Goal: Task Accomplishment & Management: Manage account settings

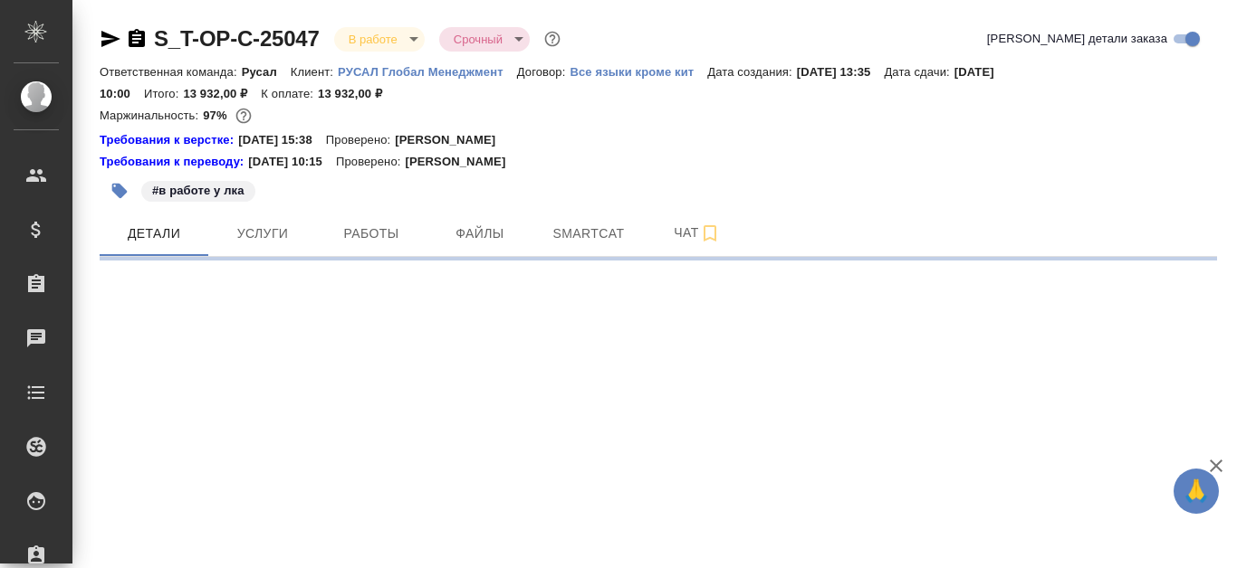
select select "RU"
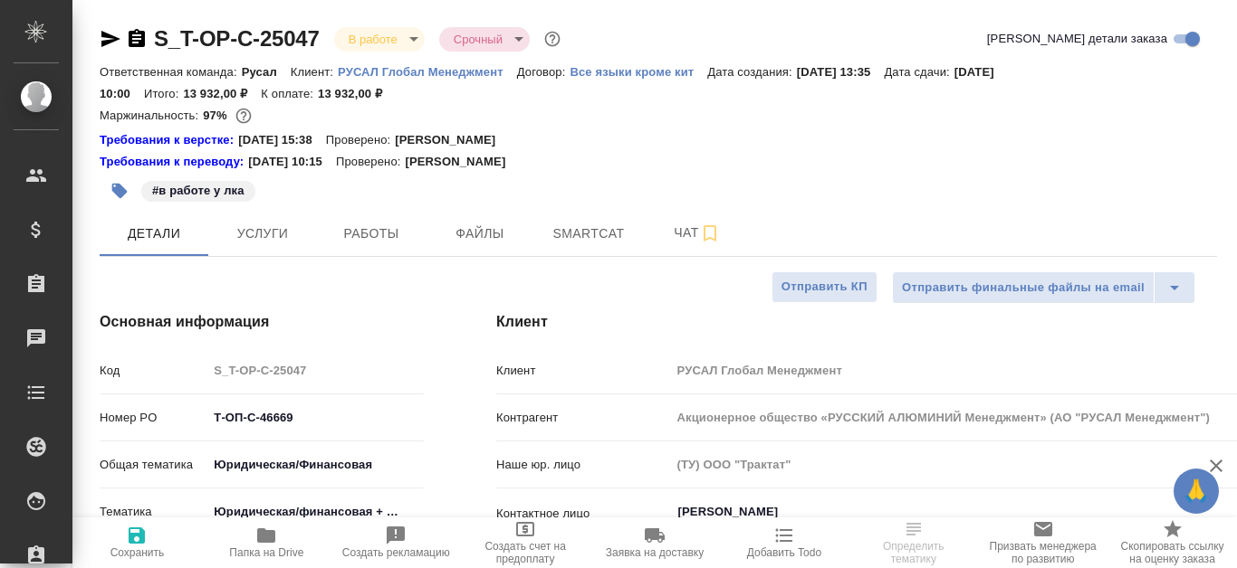
type textarea "x"
type input "[PERSON_NAME]"
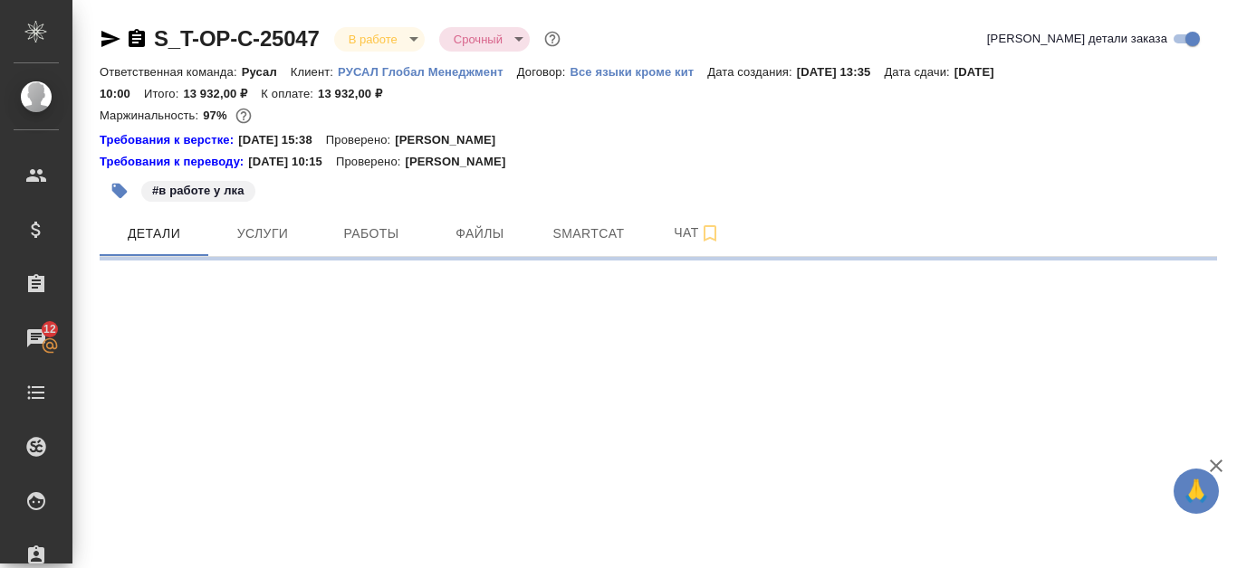
select select "RU"
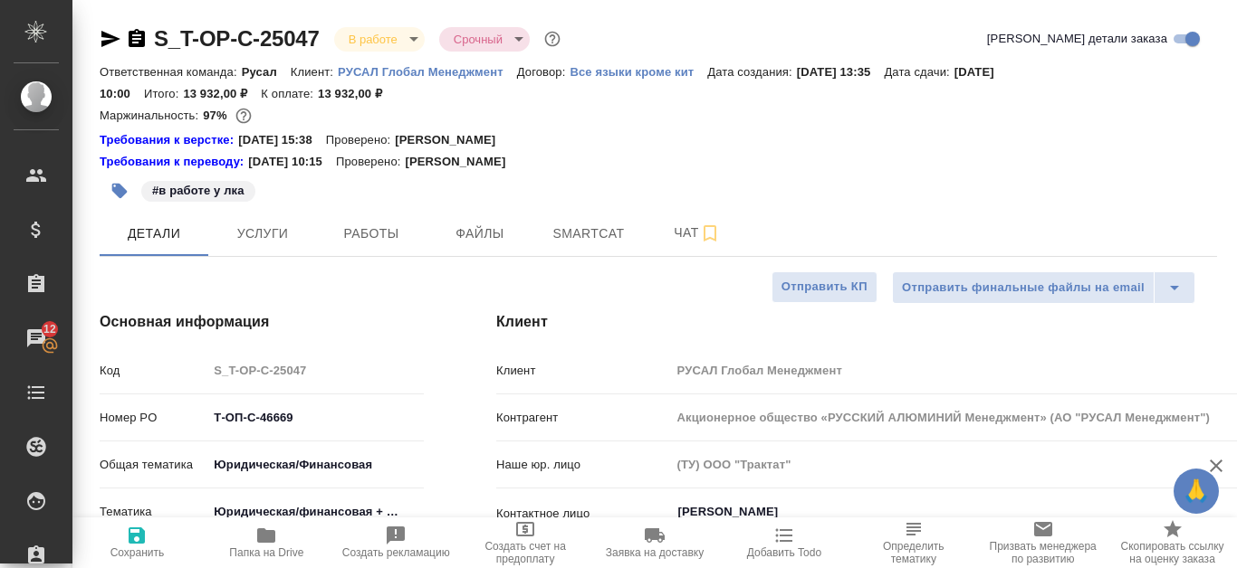
type textarea "x"
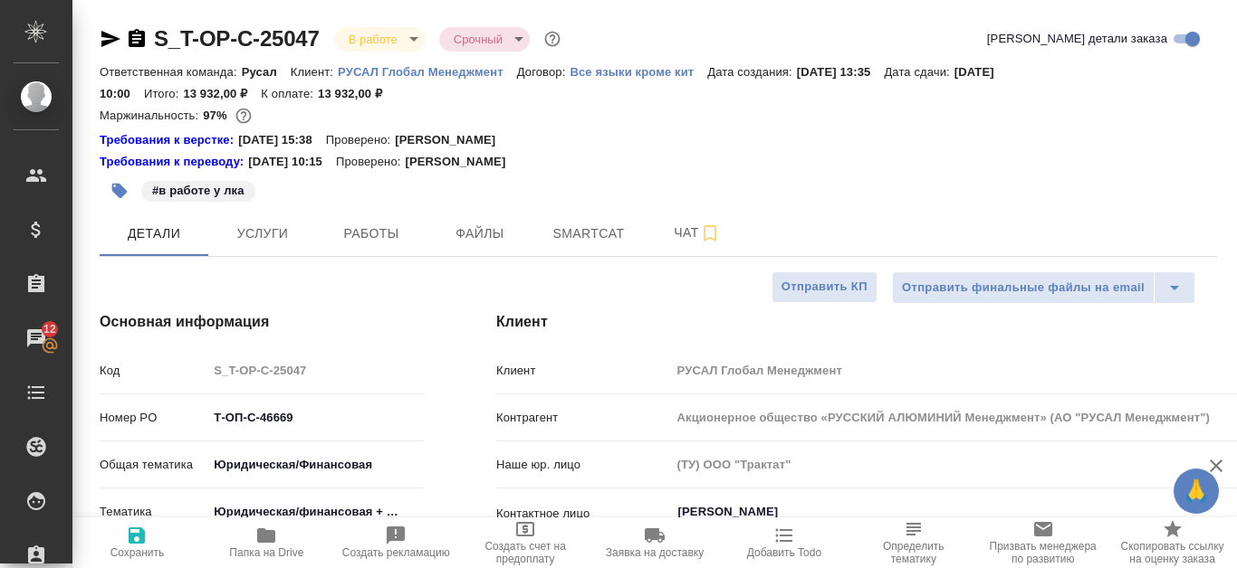
type textarea "x"
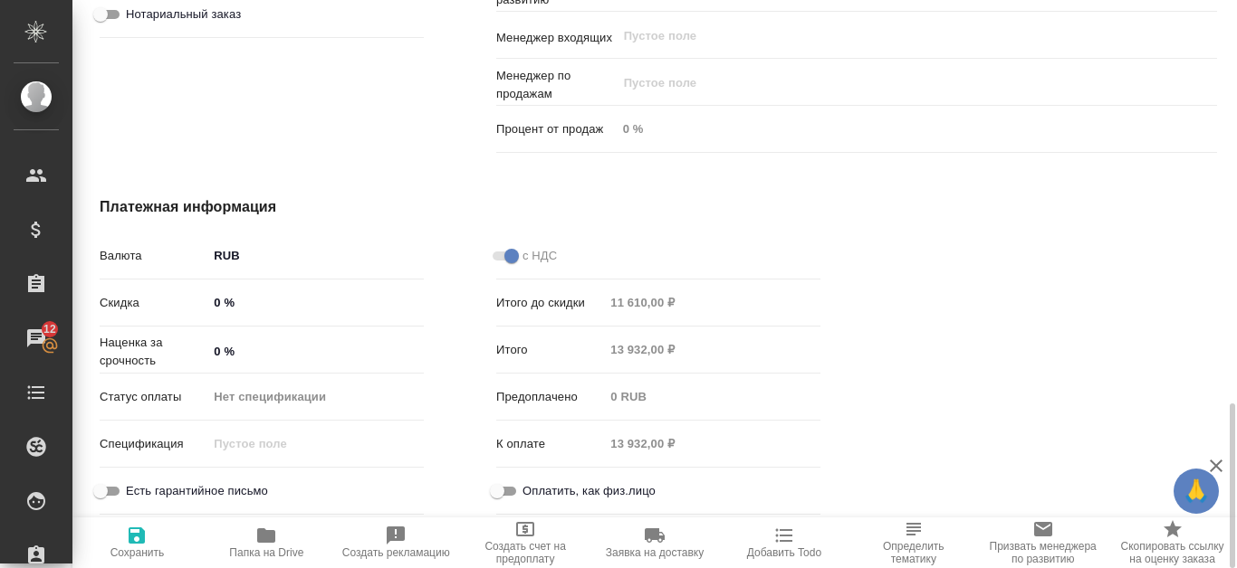
scroll to position [848, 0]
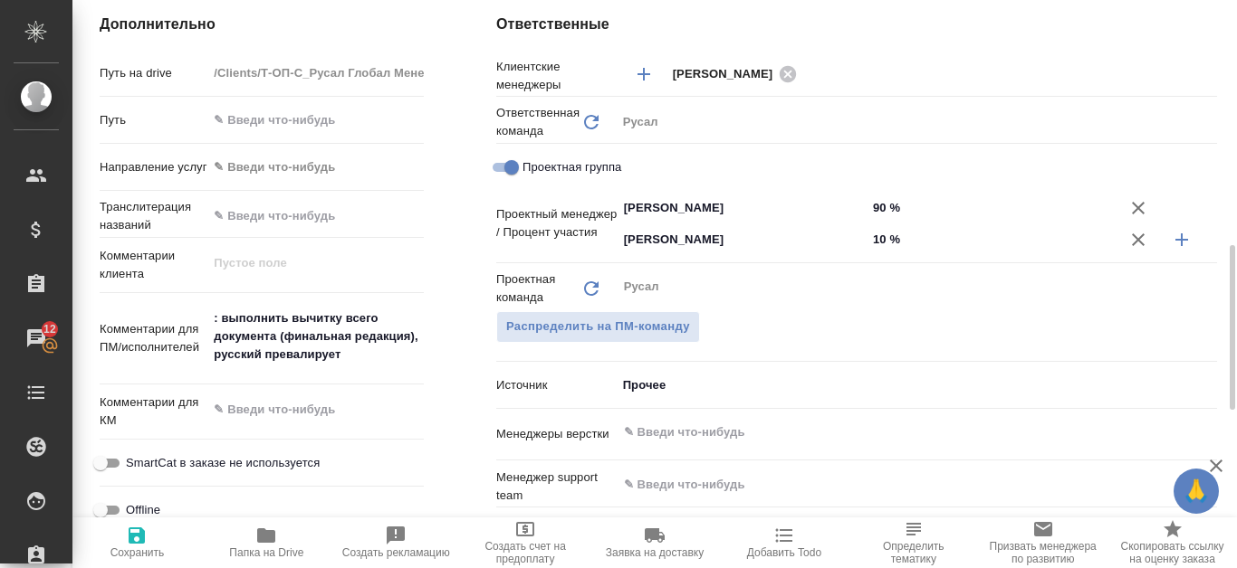
type textarea "x"
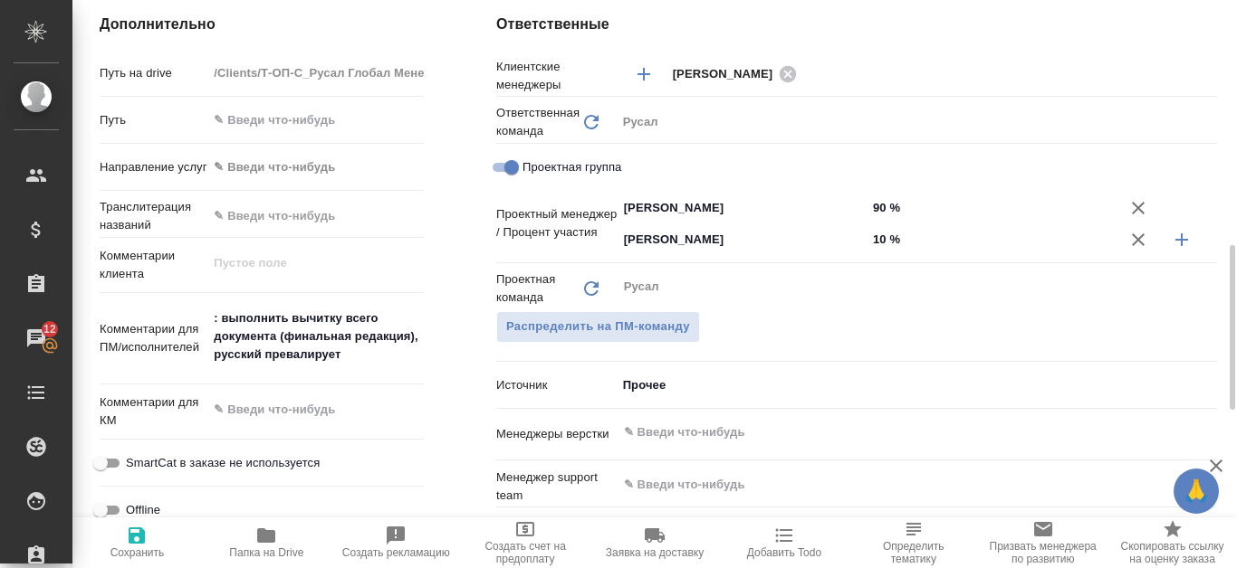
type textarea "x"
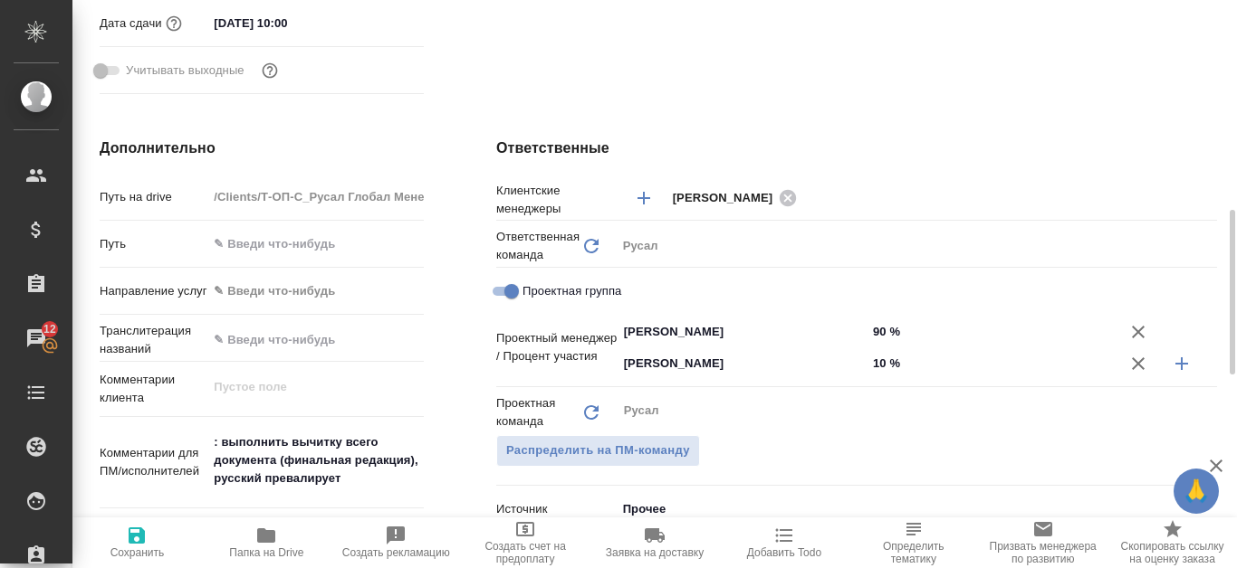
scroll to position [1391, 0]
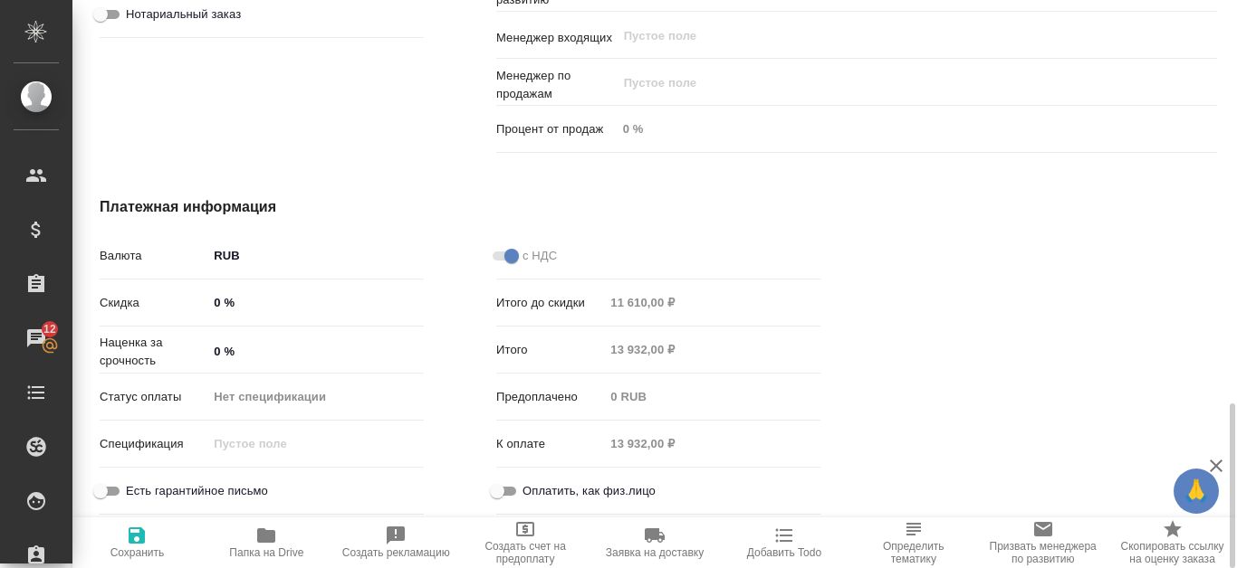
click at [281, 535] on span "Папка на Drive" at bounding box center [267, 542] width 108 height 34
type textarea "x"
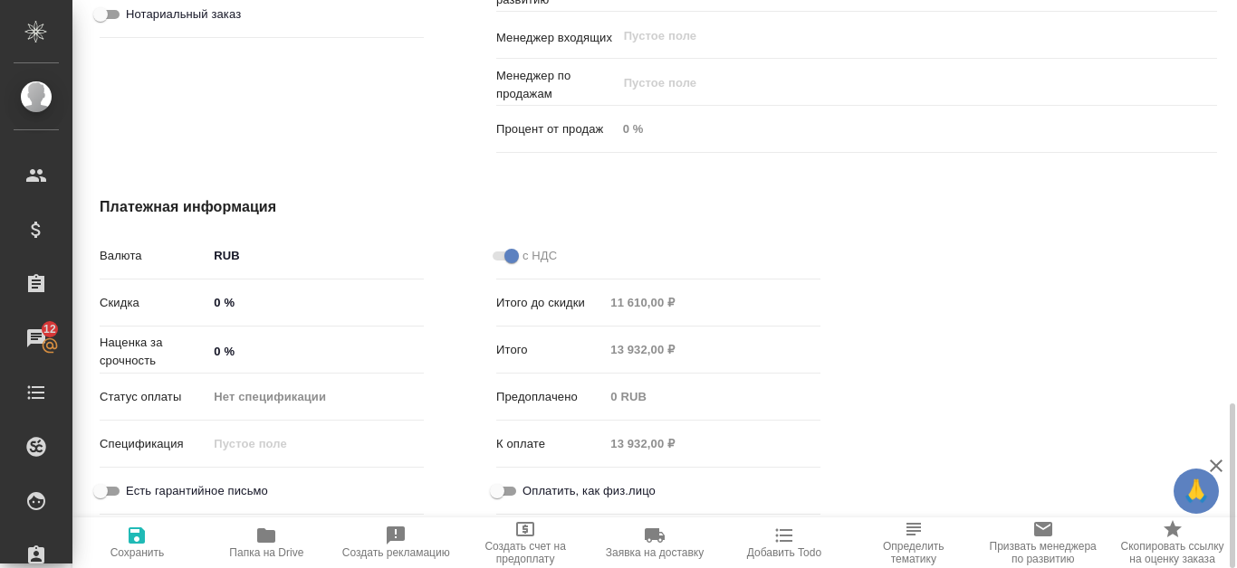
type textarea "x"
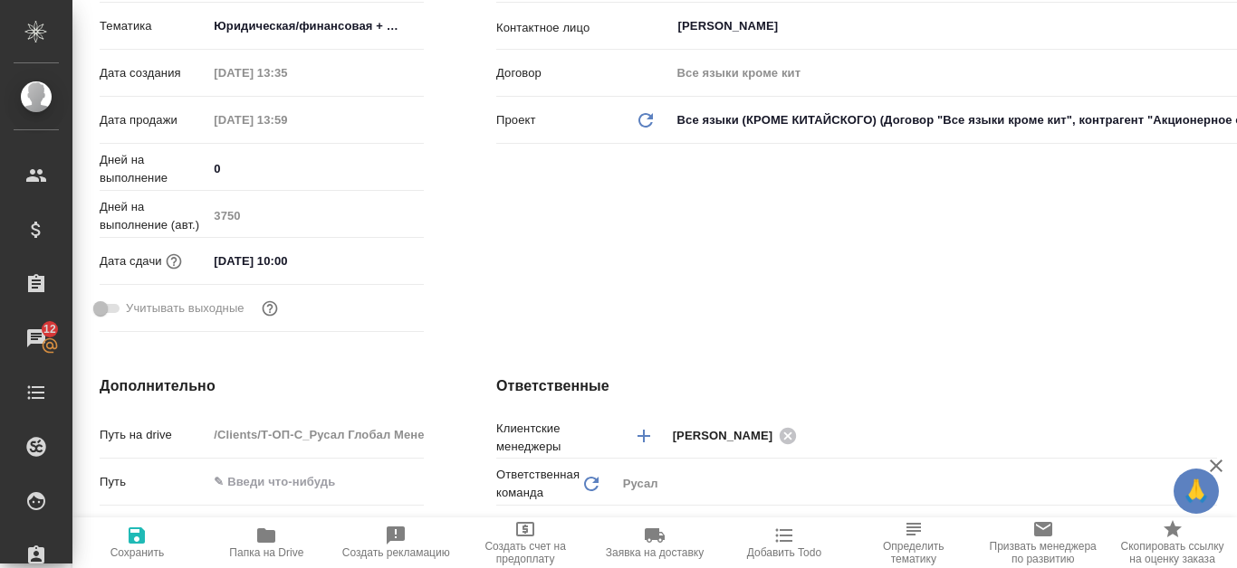
scroll to position [0, 0]
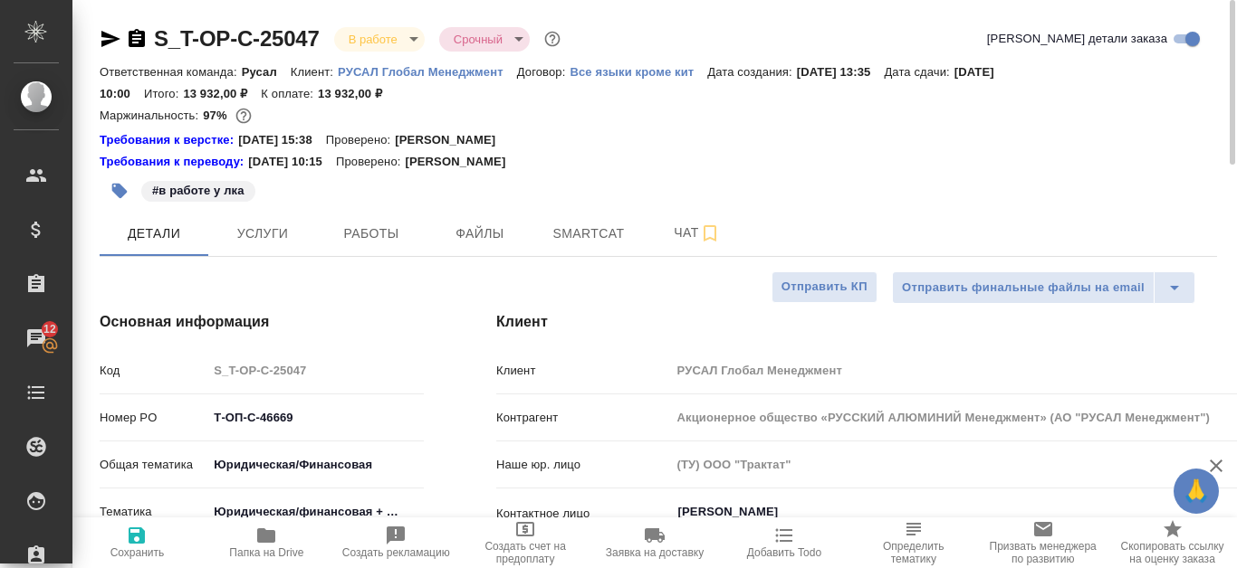
type textarea "x"
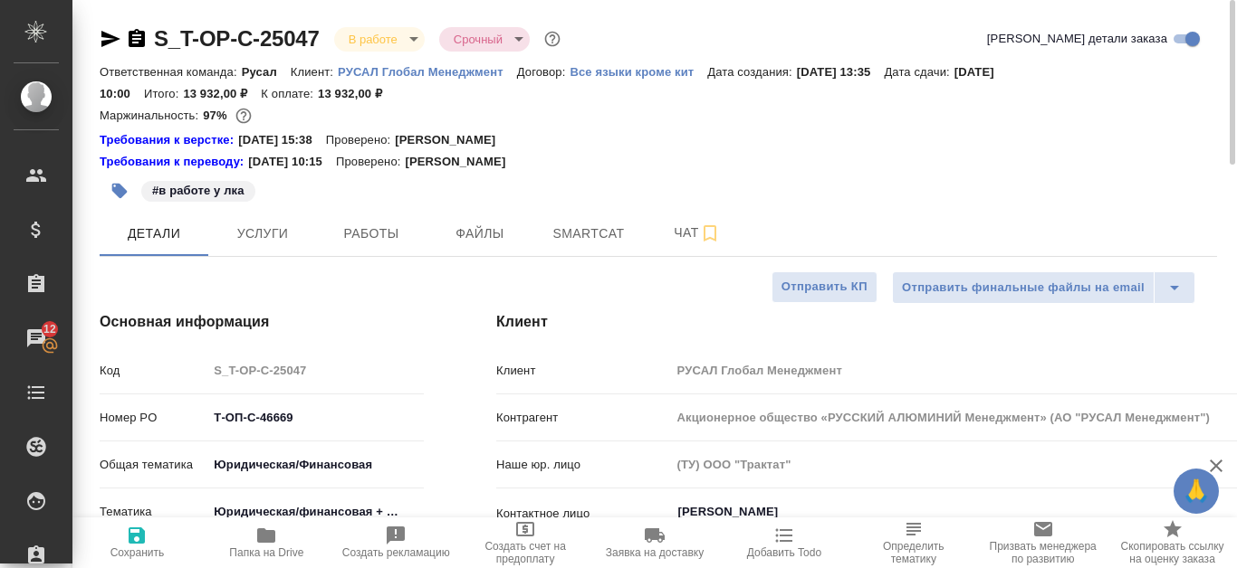
type textarea "x"
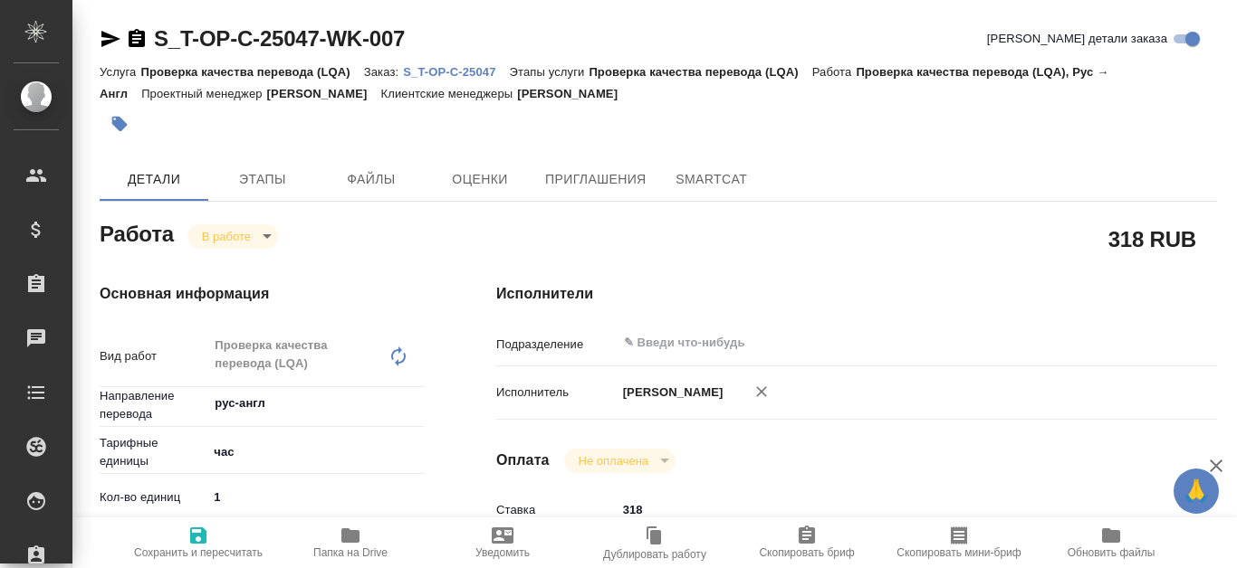
type textarea "x"
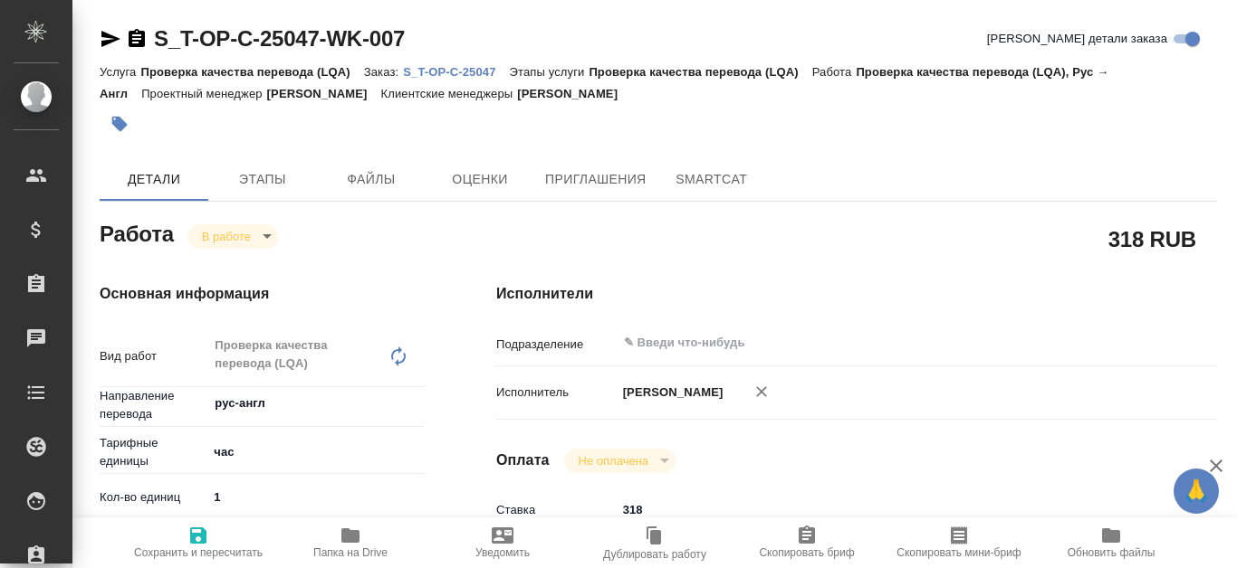
type textarea "x"
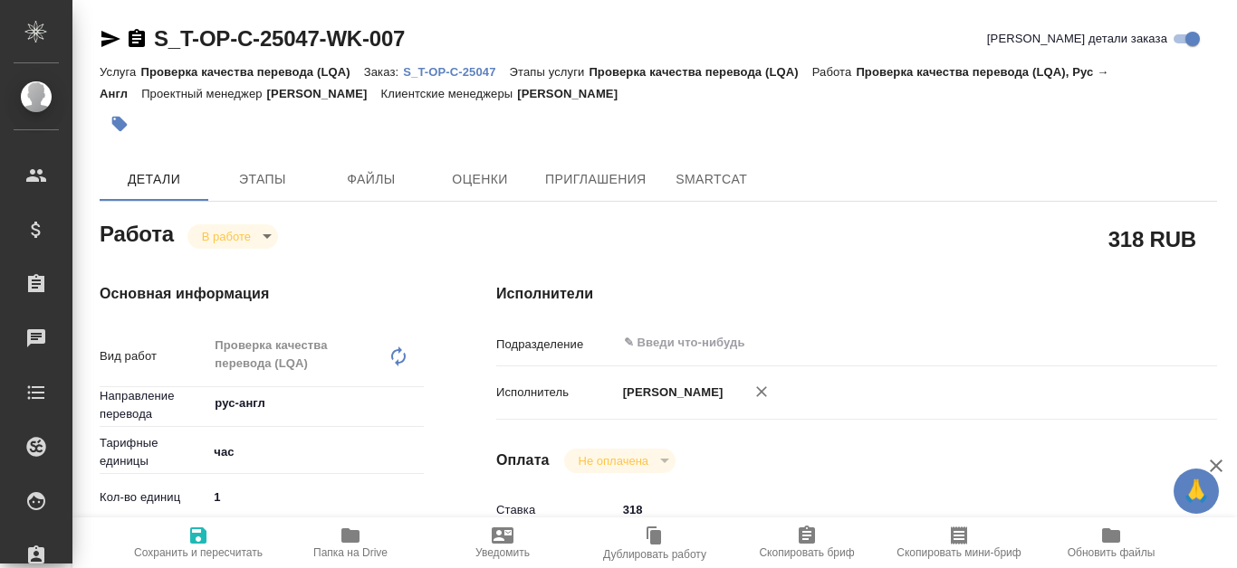
type textarea "x"
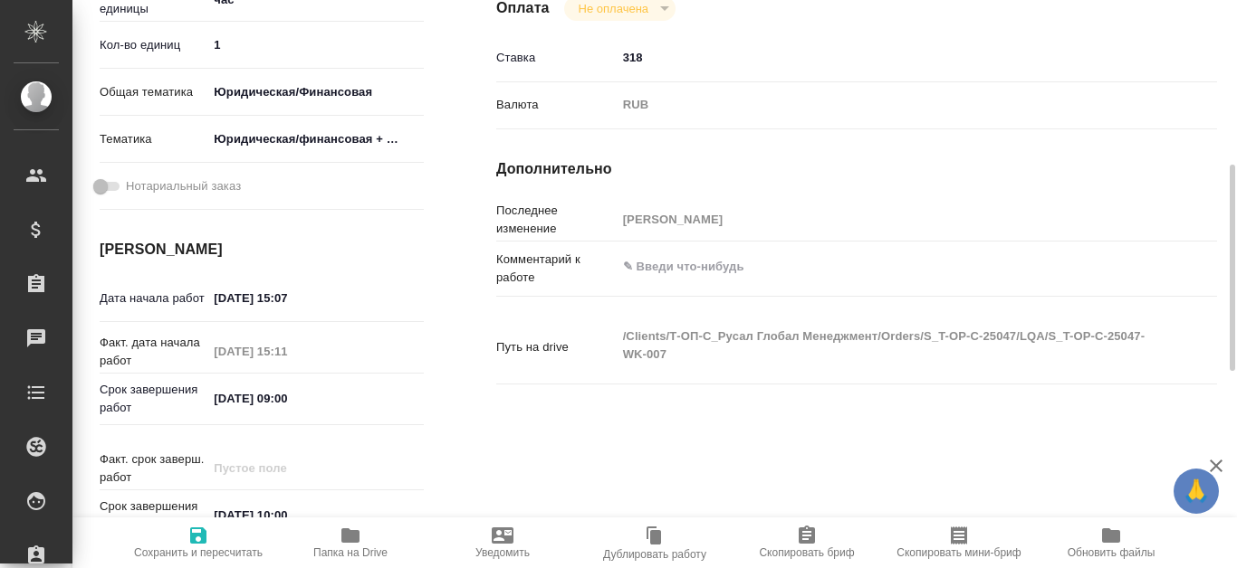
type textarea "x"
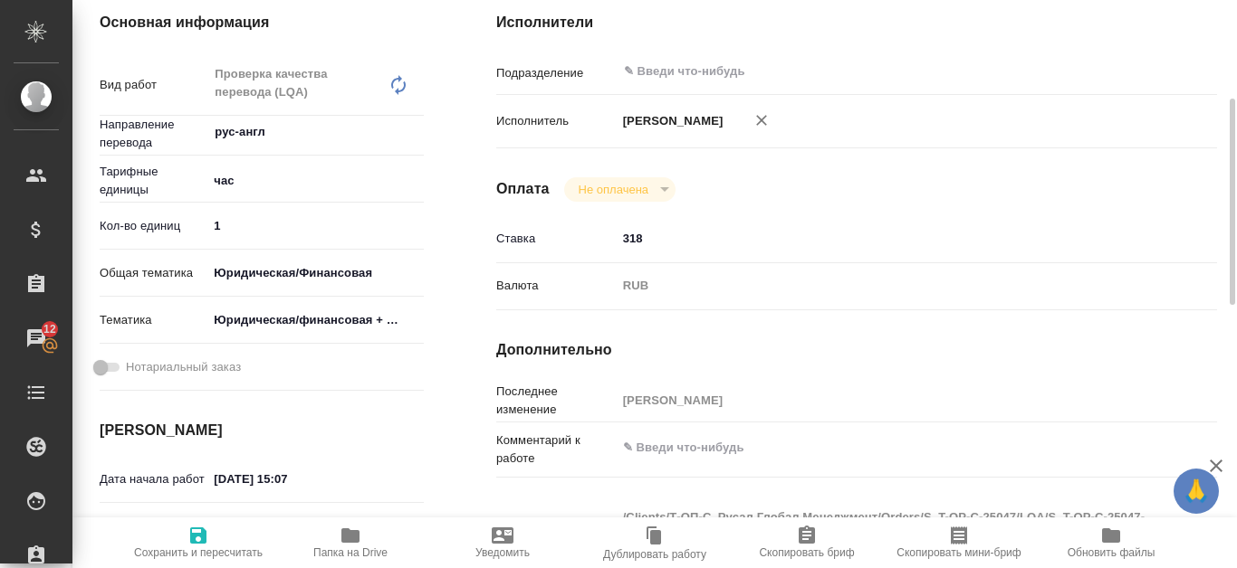
type textarea "x"
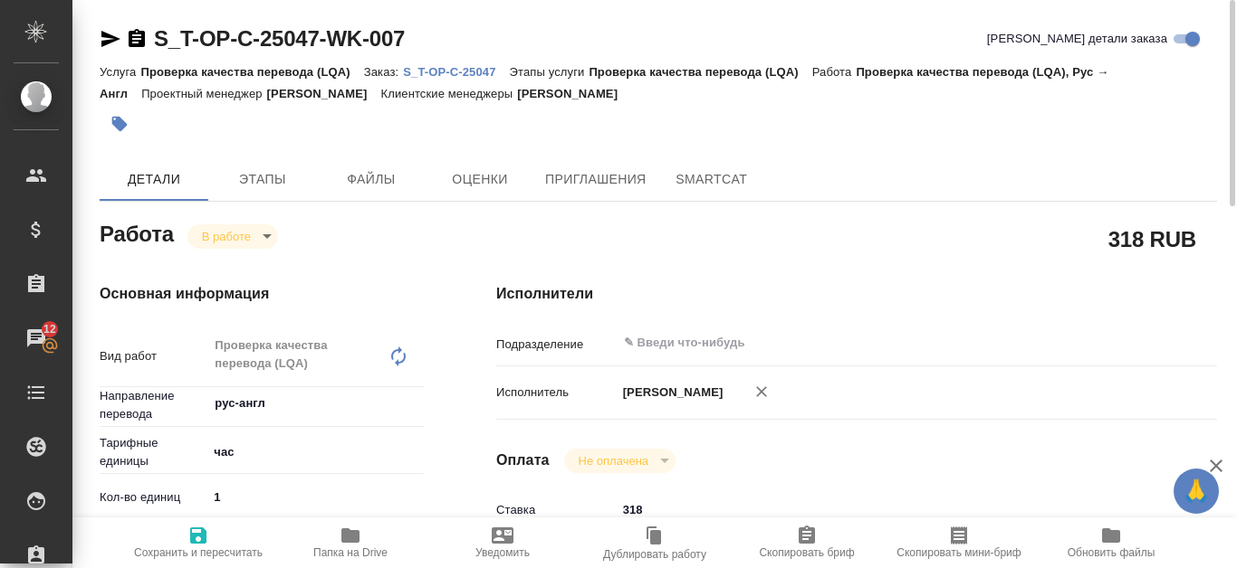
click at [466, 79] on div "Услуга Проверка качества перевода (LQA) Заказ: S_T-OP-C-25047 Этапы услуги Пров…" at bounding box center [658, 82] width 1117 height 43
click at [467, 70] on p "S_T-OP-C-25047" at bounding box center [456, 72] width 106 height 14
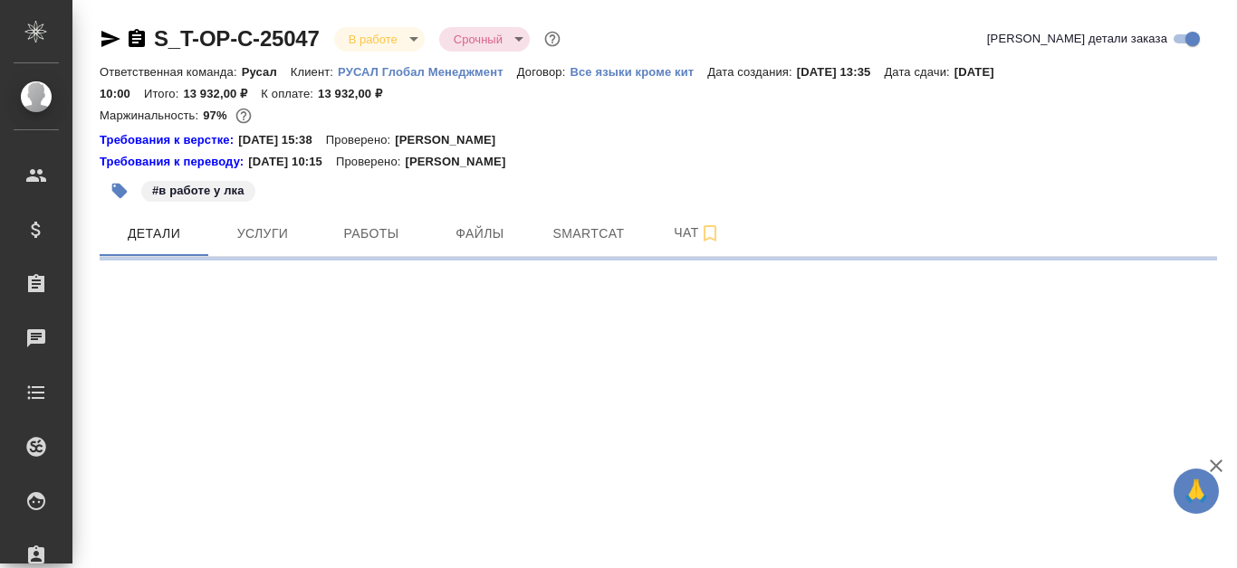
select select "RU"
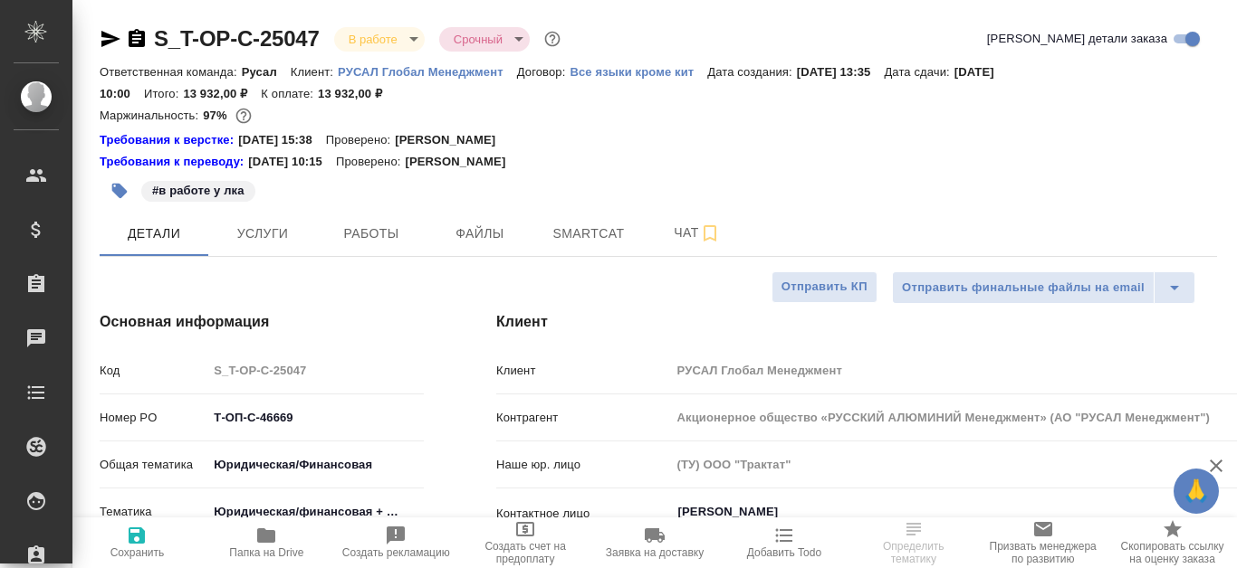
type textarea "x"
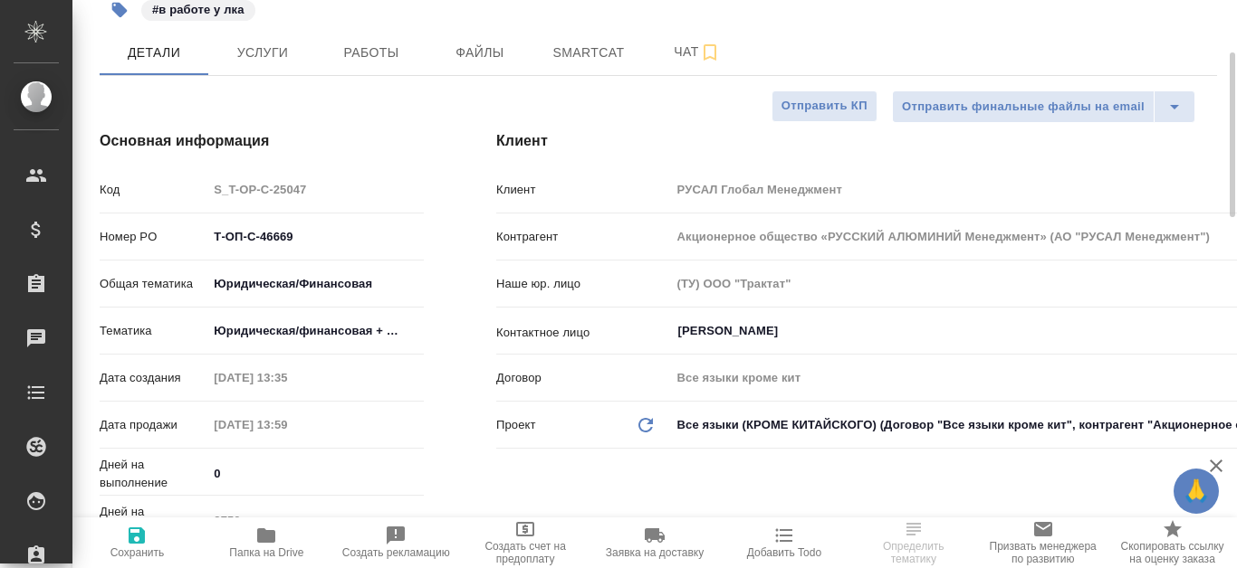
scroll to position [91, 0]
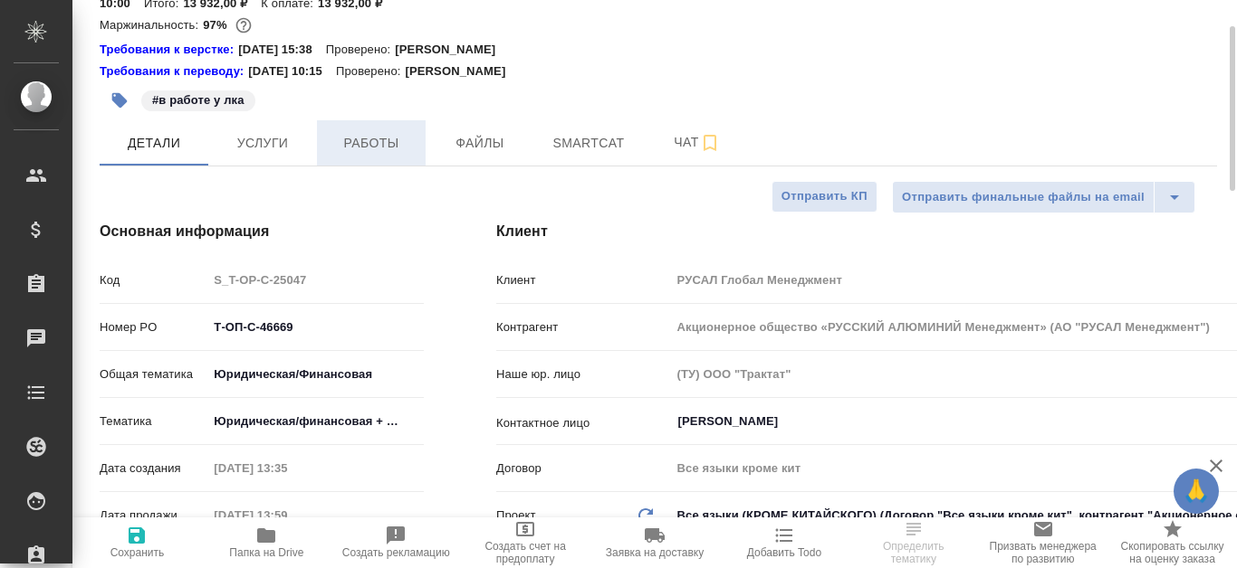
click at [395, 147] on span "Работы" at bounding box center [371, 143] width 87 height 23
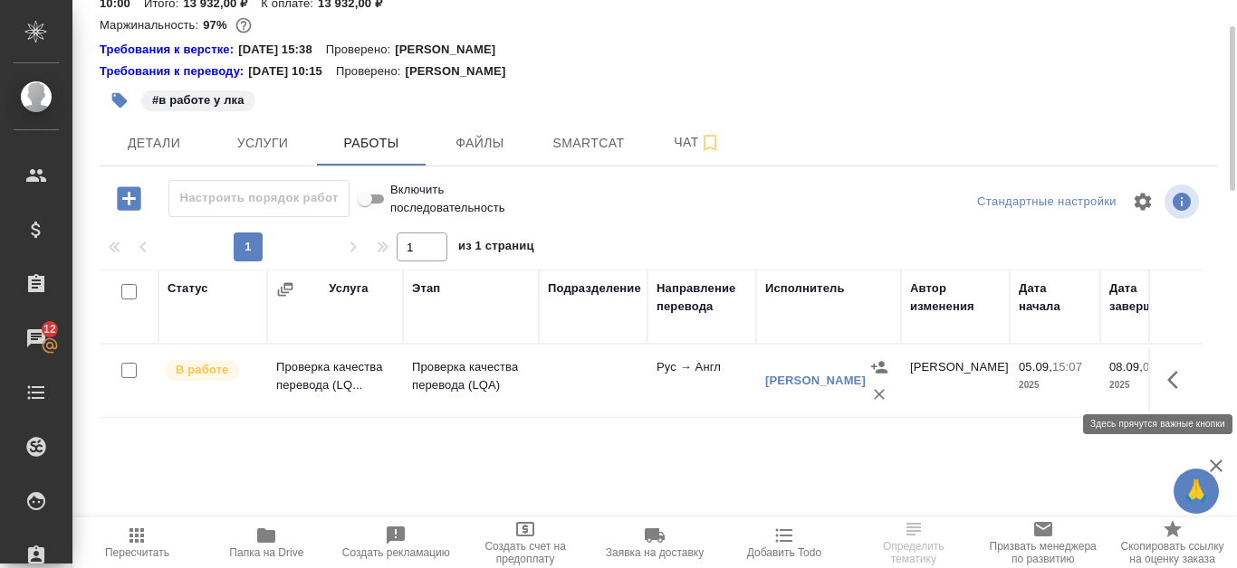
click at [1178, 388] on icon "button" at bounding box center [1178, 380] width 22 height 22
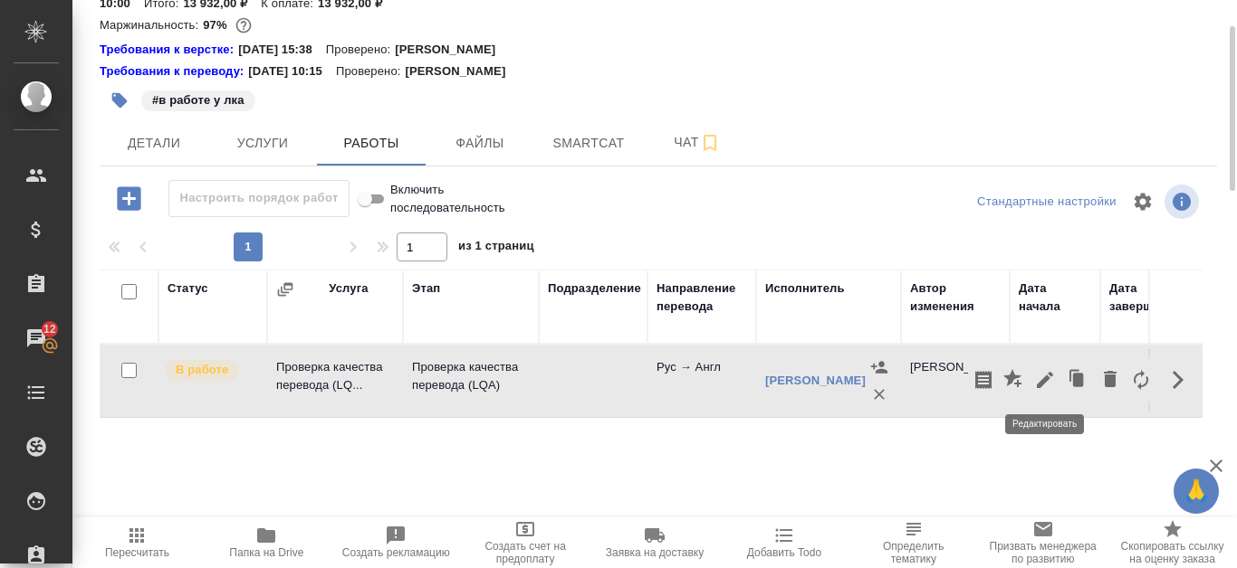
click at [1038, 382] on icon "button" at bounding box center [1045, 380] width 22 height 22
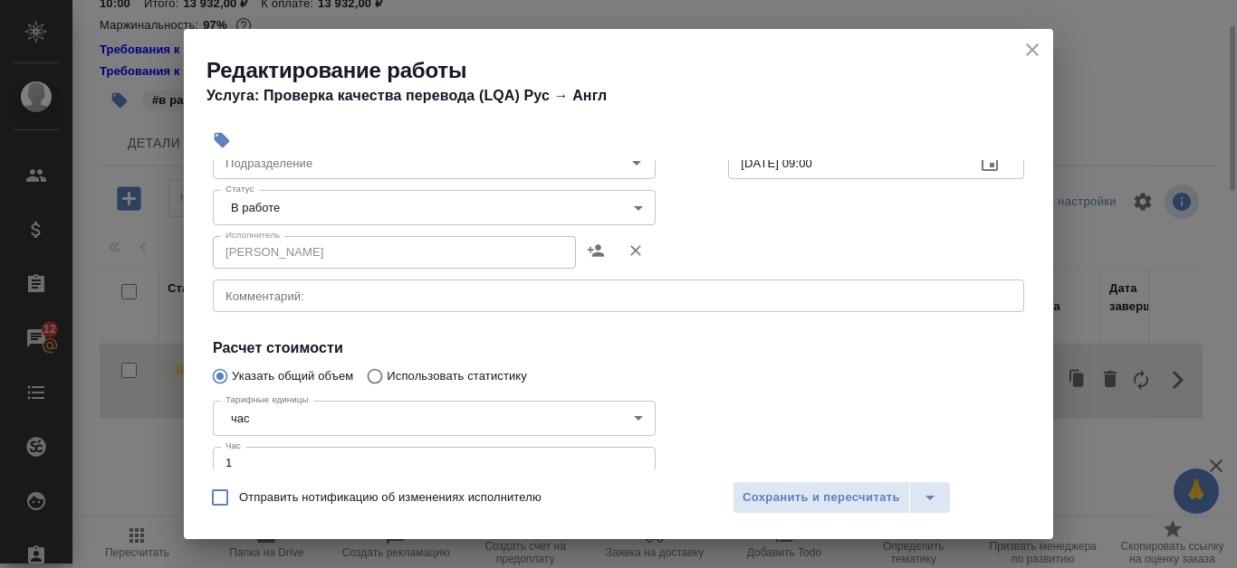
scroll to position [181, 0]
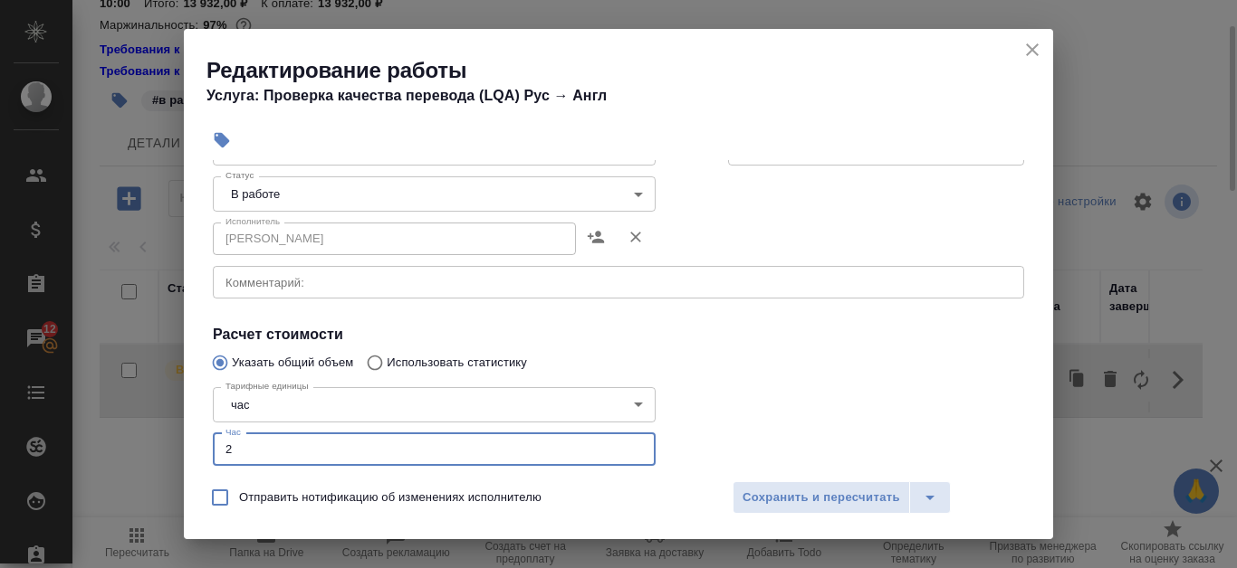
click at [627, 445] on input "2" at bounding box center [434, 450] width 443 height 33
click at [629, 445] on input "3" at bounding box center [434, 450] width 443 height 33
click at [629, 445] on input "4" at bounding box center [434, 450] width 443 height 33
click at [629, 445] on input "5" at bounding box center [434, 450] width 443 height 33
type input "6"
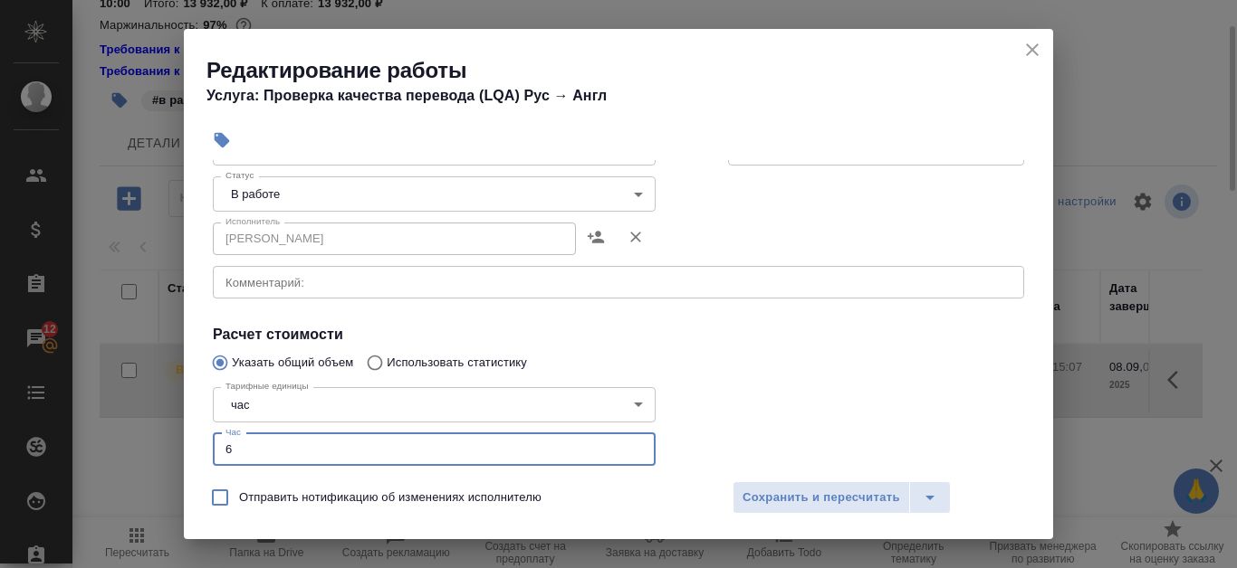
click at [629, 445] on input "6" at bounding box center [434, 450] width 443 height 33
click at [599, 192] on body "🙏 .cls-1 fill:#fff; AWATERA Kanataeva [PERSON_NAME] Спецификации Заказы 12 Чаты…" at bounding box center [618, 284] width 1237 height 568
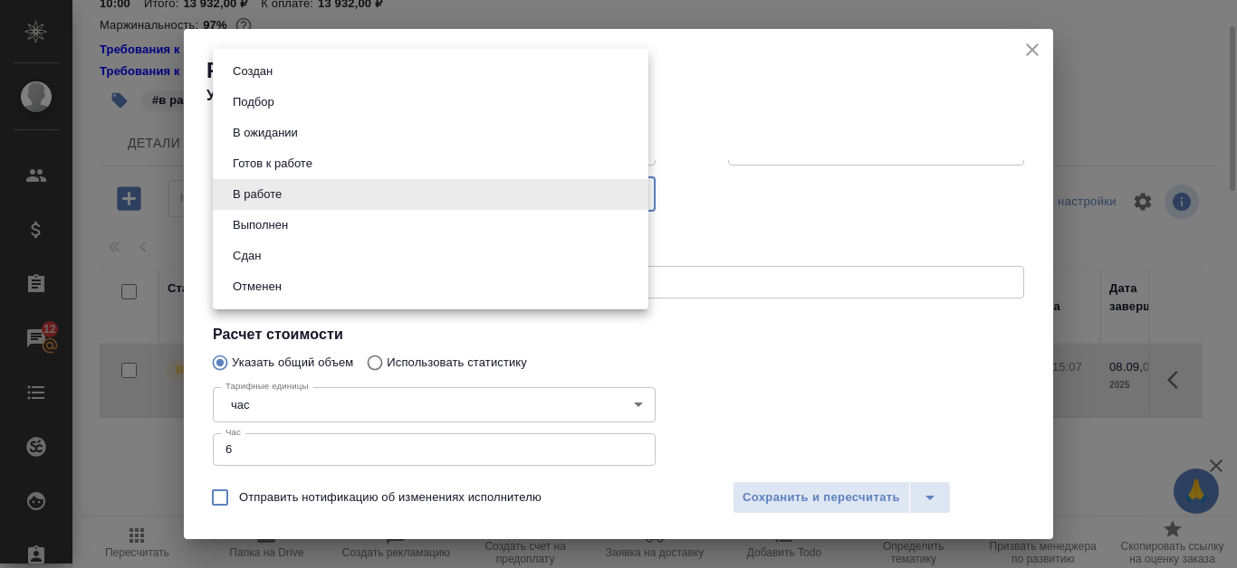
click at [466, 254] on li "Сдан" at bounding box center [430, 256] width 435 height 31
type input "closed"
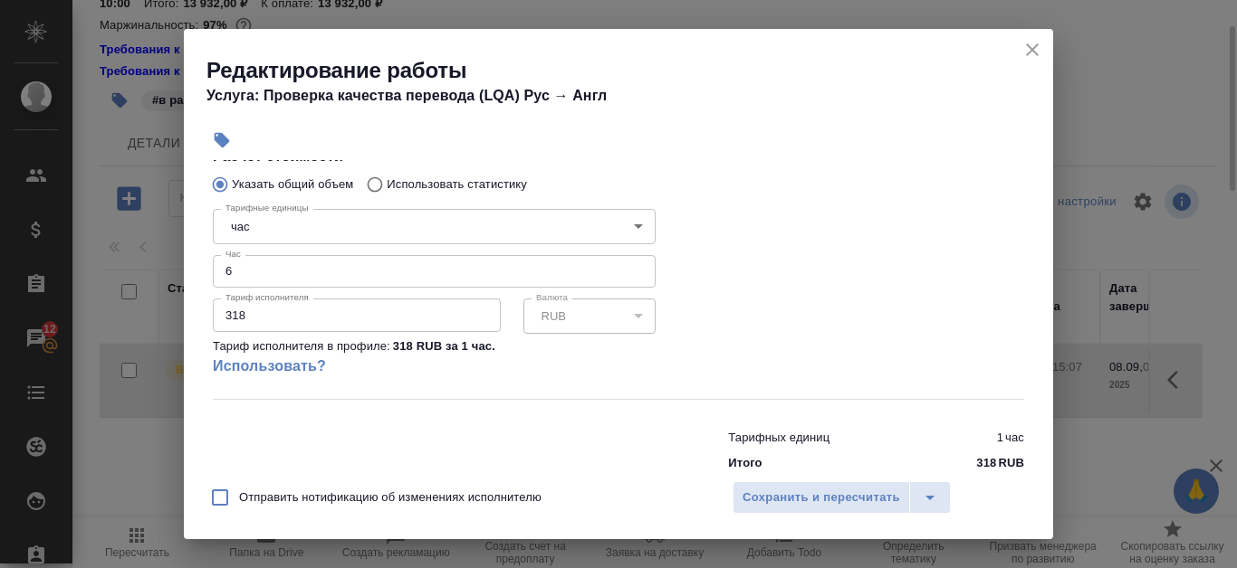
scroll to position [362, 0]
click at [829, 494] on span "Сохранить и пересчитать" at bounding box center [821, 498] width 158 height 21
